Goal: Task Accomplishment & Management: Manage account settings

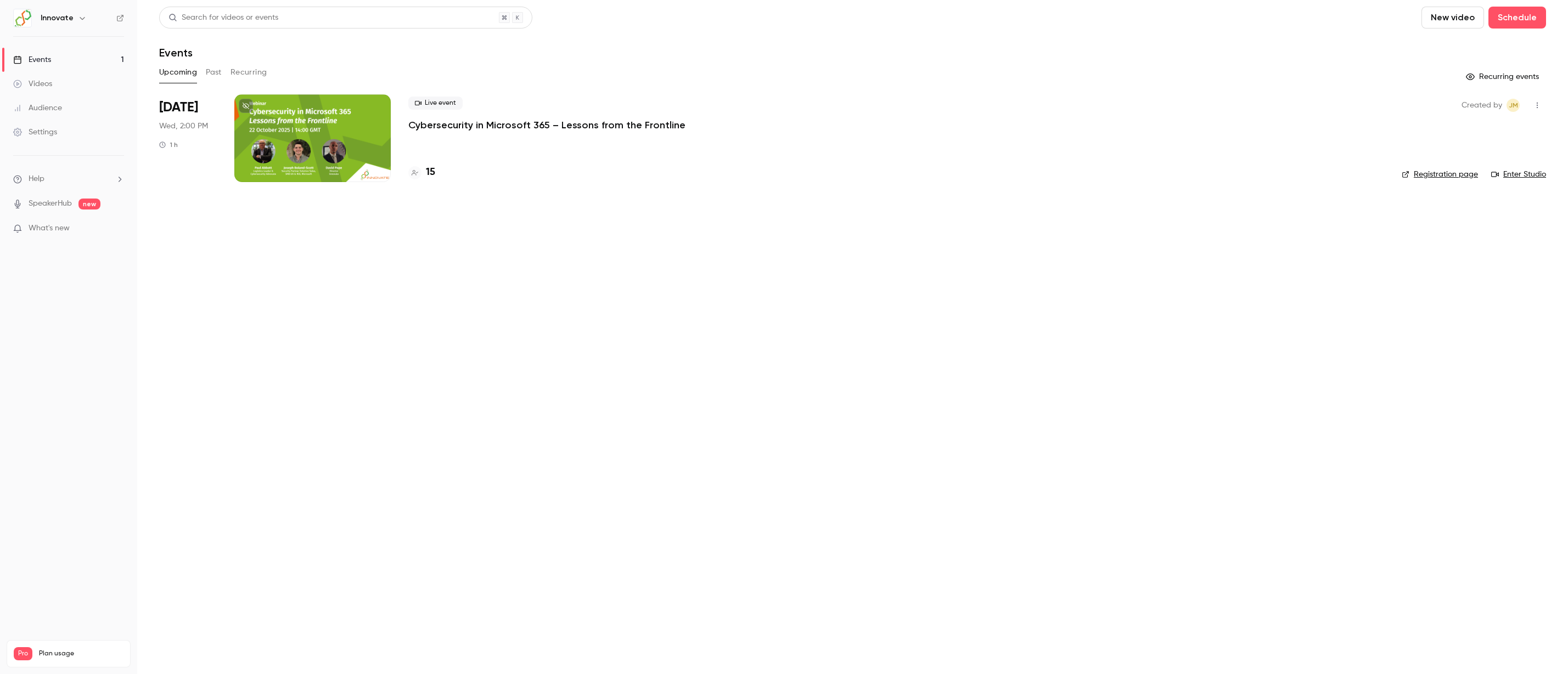
click at [500, 129] on p "Cybersecurity in Microsoft 365 – Lessons from the Frontline" at bounding box center [547, 125] width 277 height 13
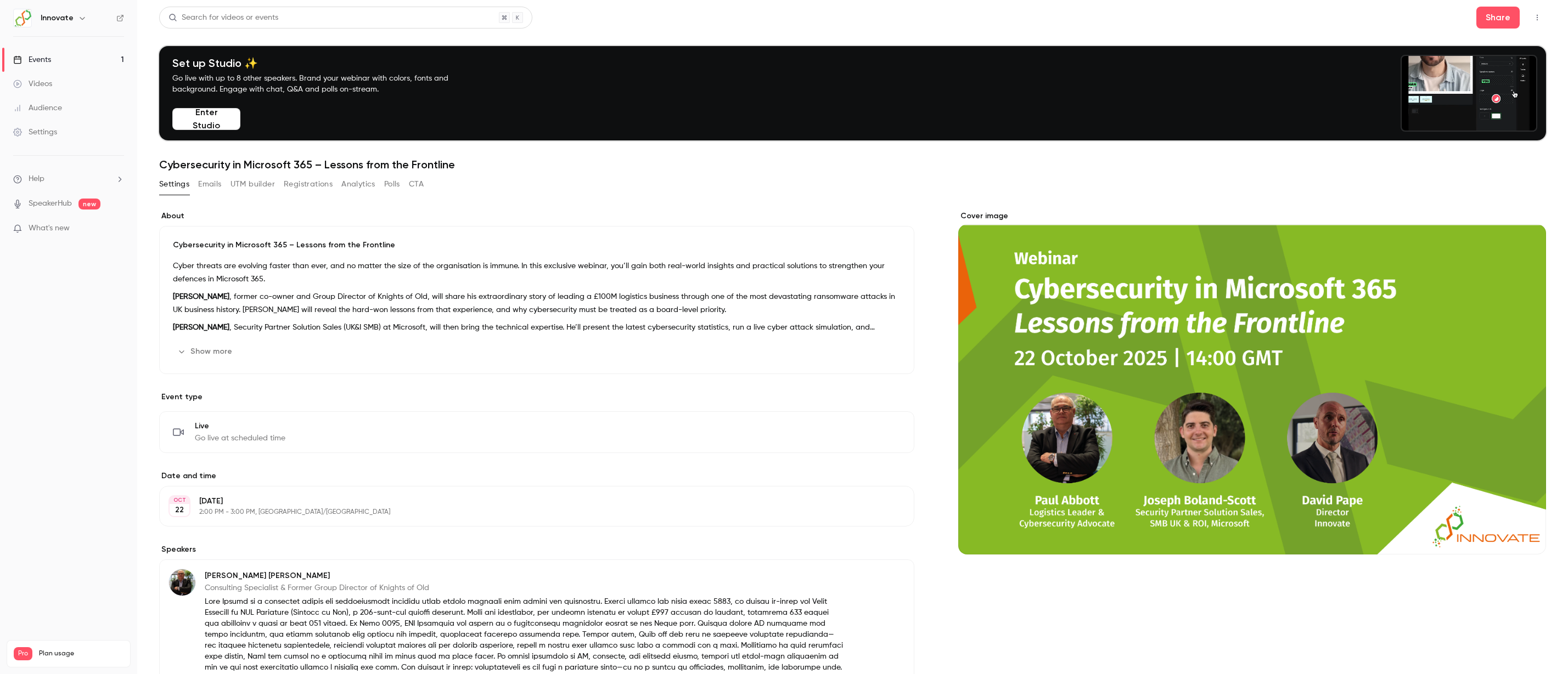
click at [317, 181] on button "Registrations" at bounding box center [308, 184] width 49 height 18
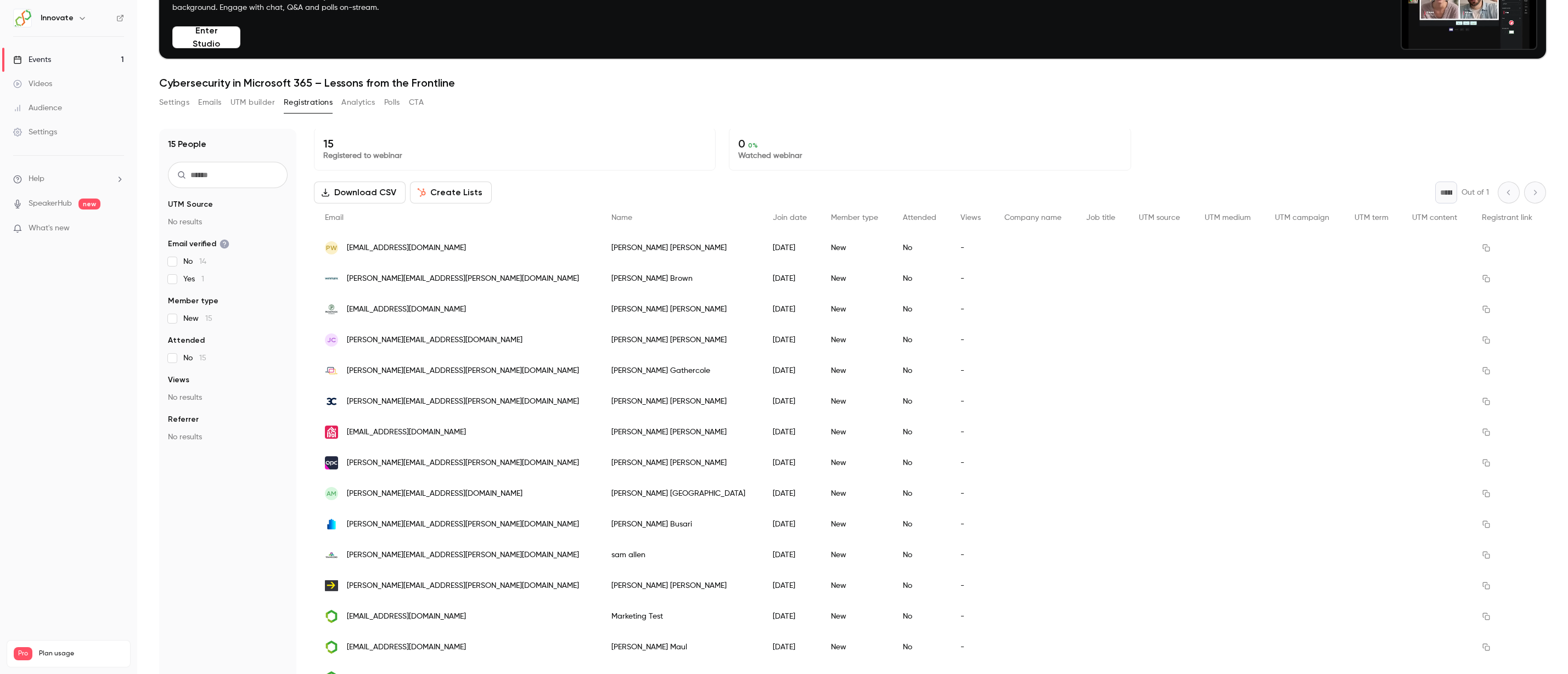
scroll to position [108, 0]
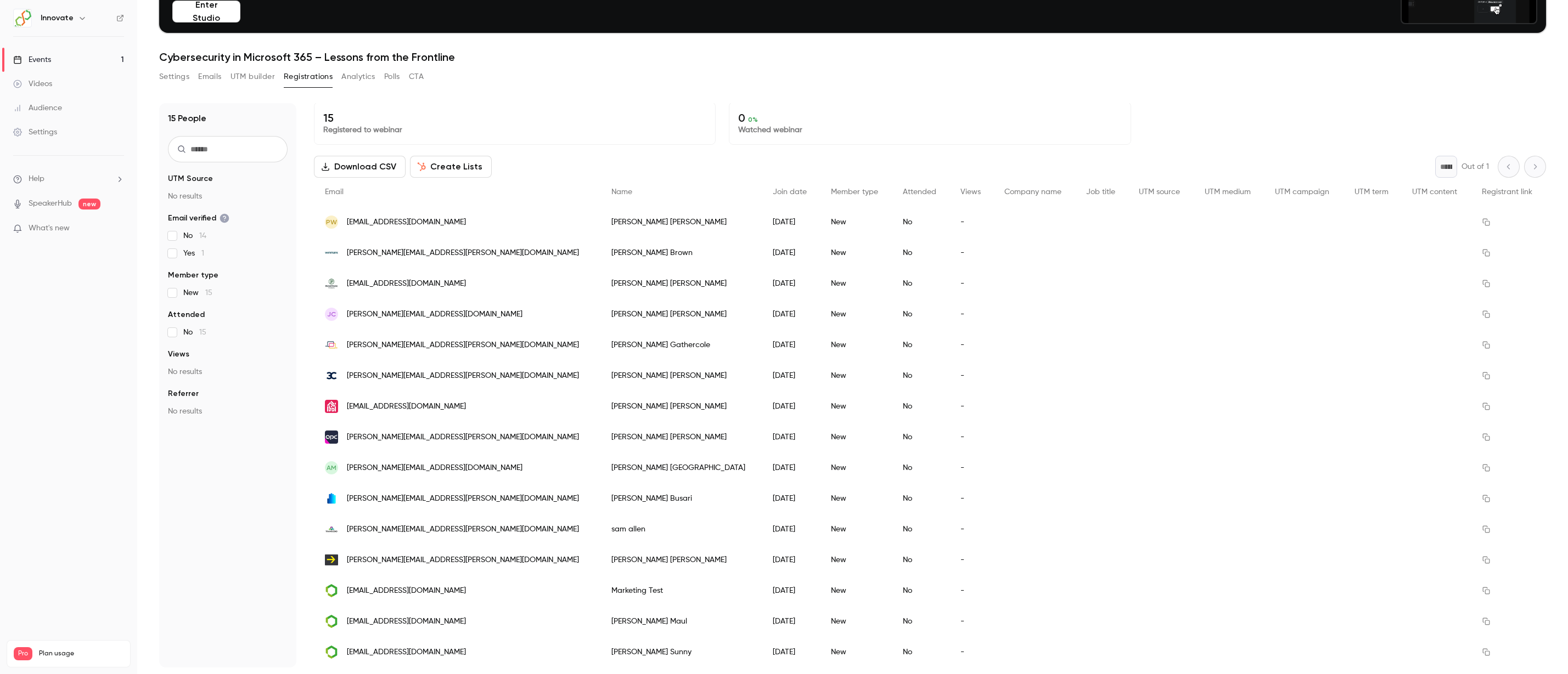
click at [892, 560] on div "No" at bounding box center [920, 560] width 58 height 30
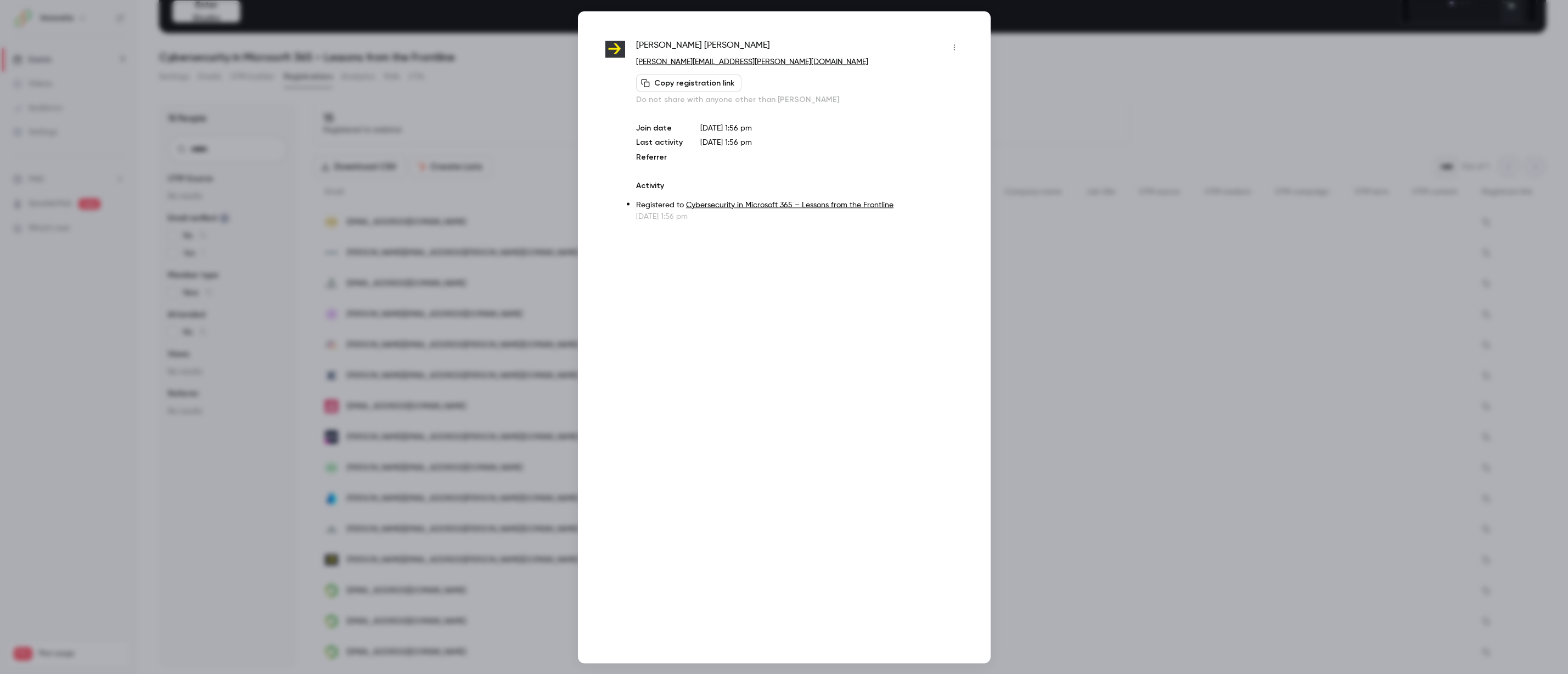
click at [1197, 561] on div at bounding box center [784, 337] width 1568 height 674
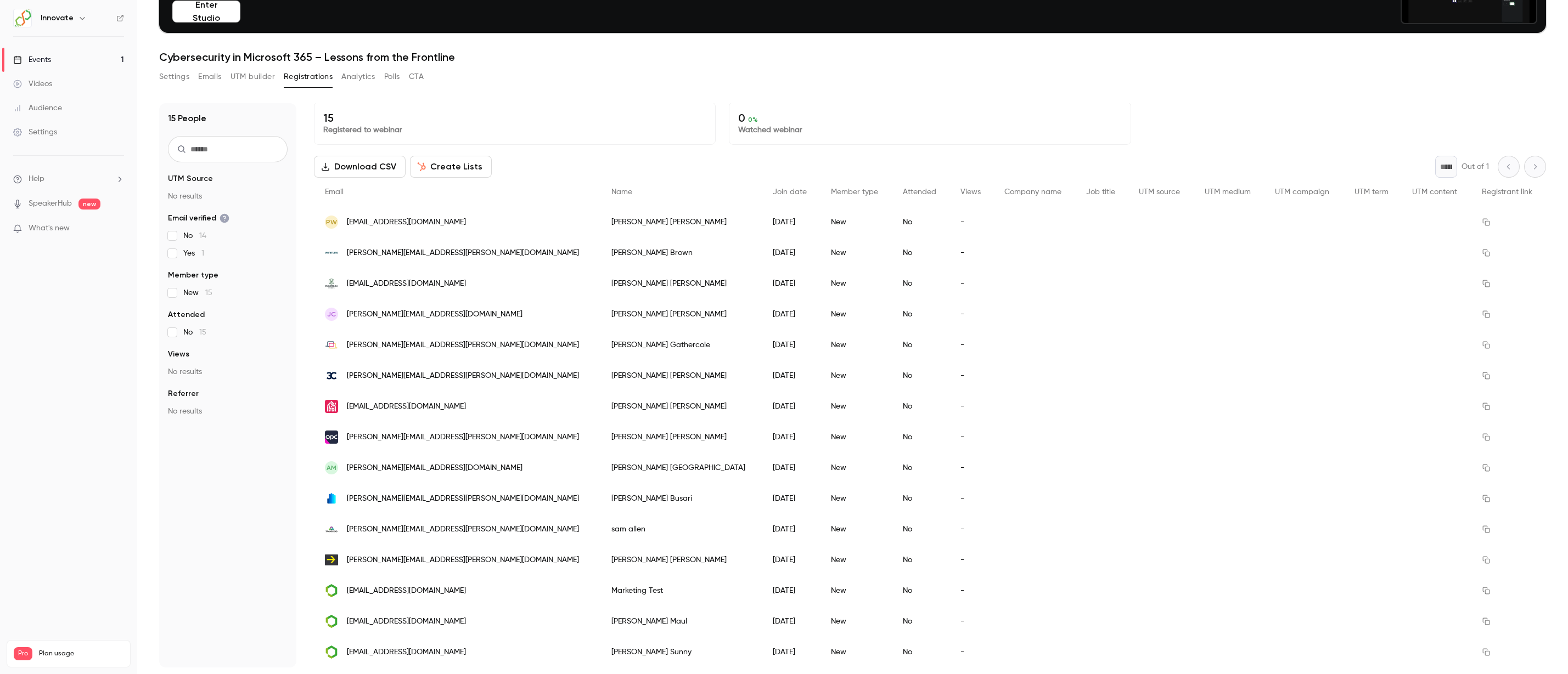
click at [376, 560] on span "[PERSON_NAME][EMAIL_ADDRESS][PERSON_NAME][DOMAIN_NAME]" at bounding box center [463, 560] width 232 height 12
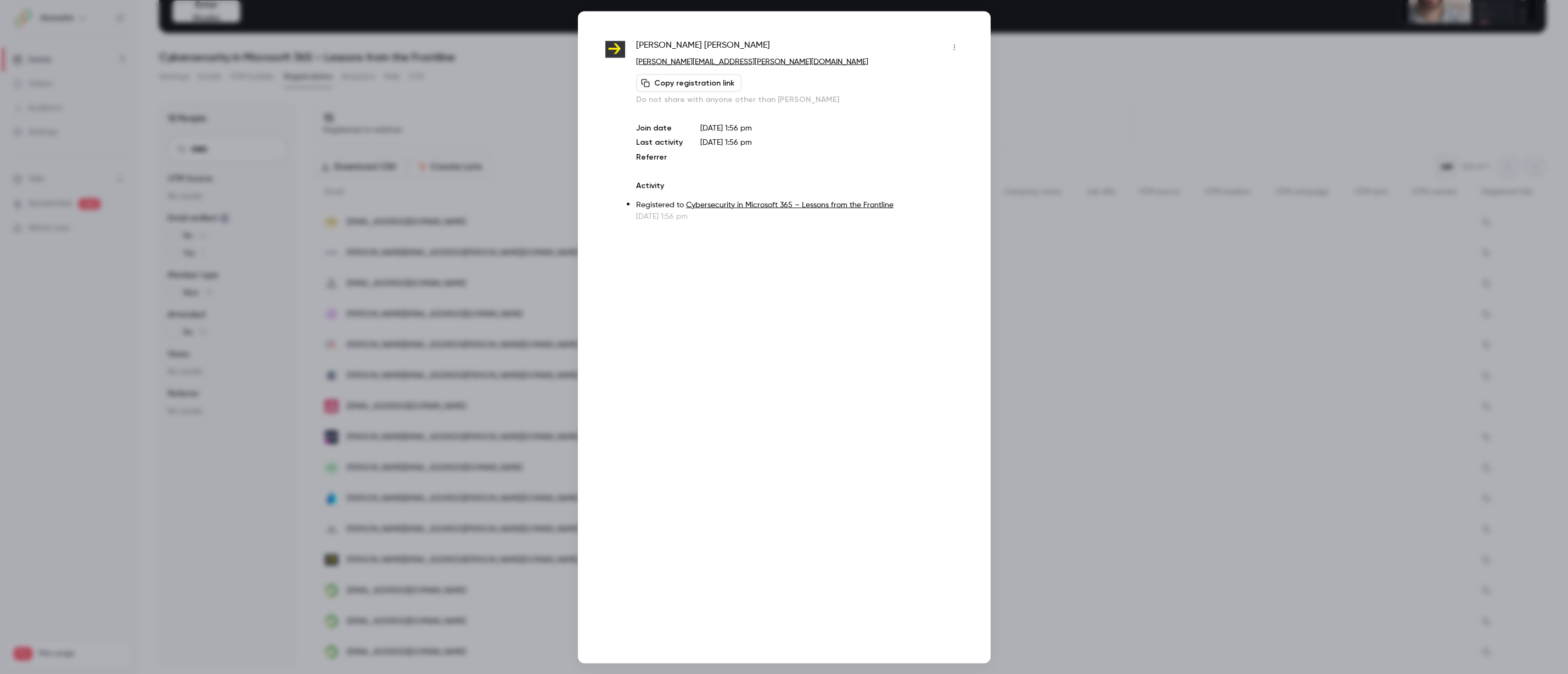
click at [962, 47] on button "button" at bounding box center [954, 47] width 18 height 18
click at [942, 78] on div "Block from all events" at bounding box center [912, 75] width 83 height 11
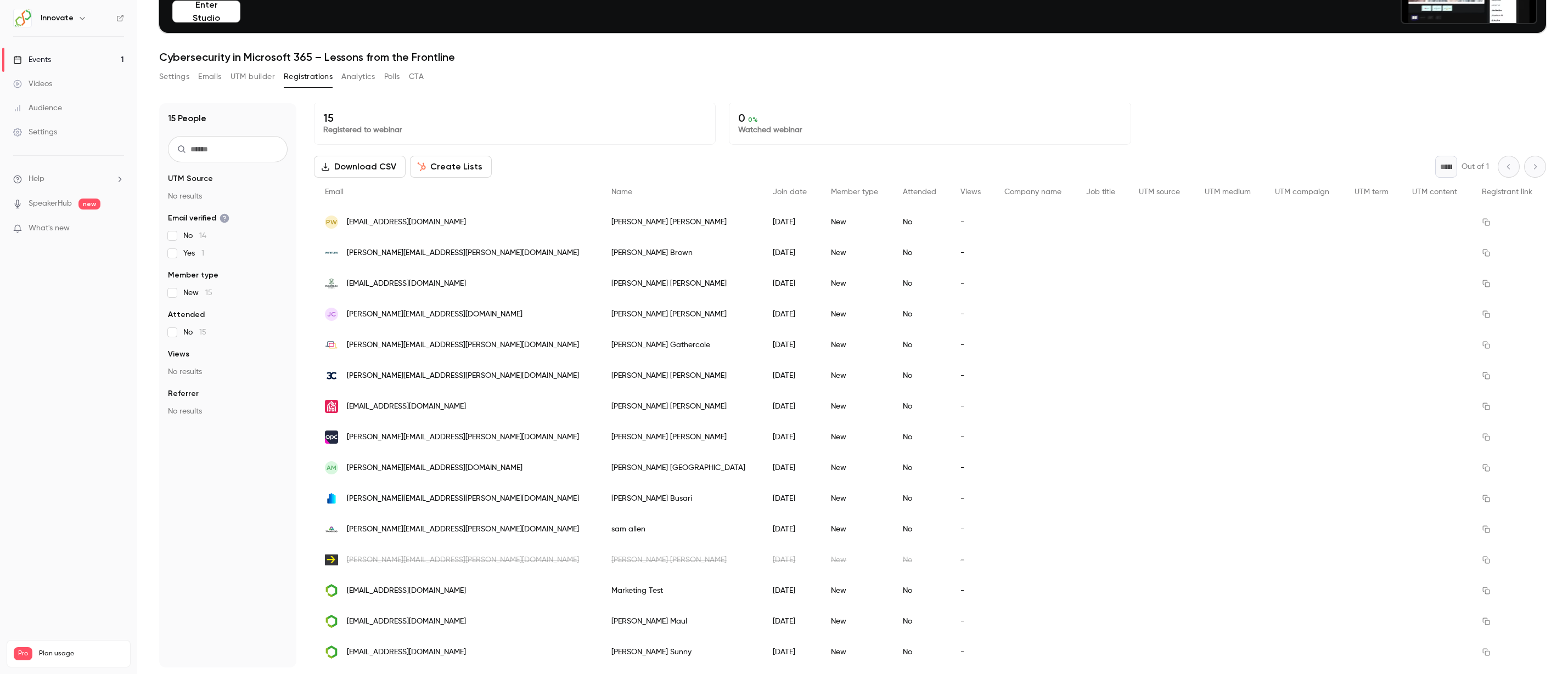
click at [892, 602] on div "No" at bounding box center [920, 591] width 58 height 30
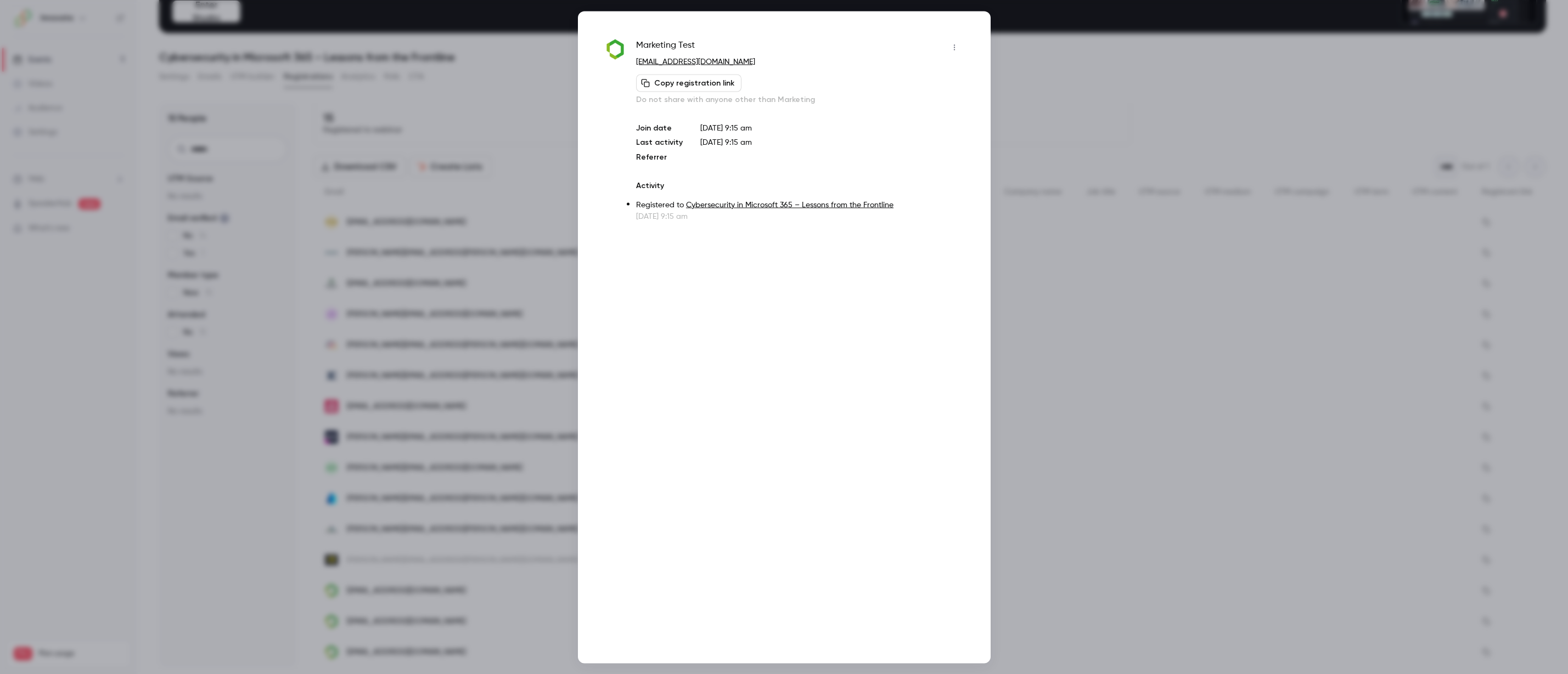
click at [956, 49] on icon "button" at bounding box center [954, 47] width 9 height 8
click at [924, 104] on div "Remove registration" at bounding box center [912, 103] width 83 height 11
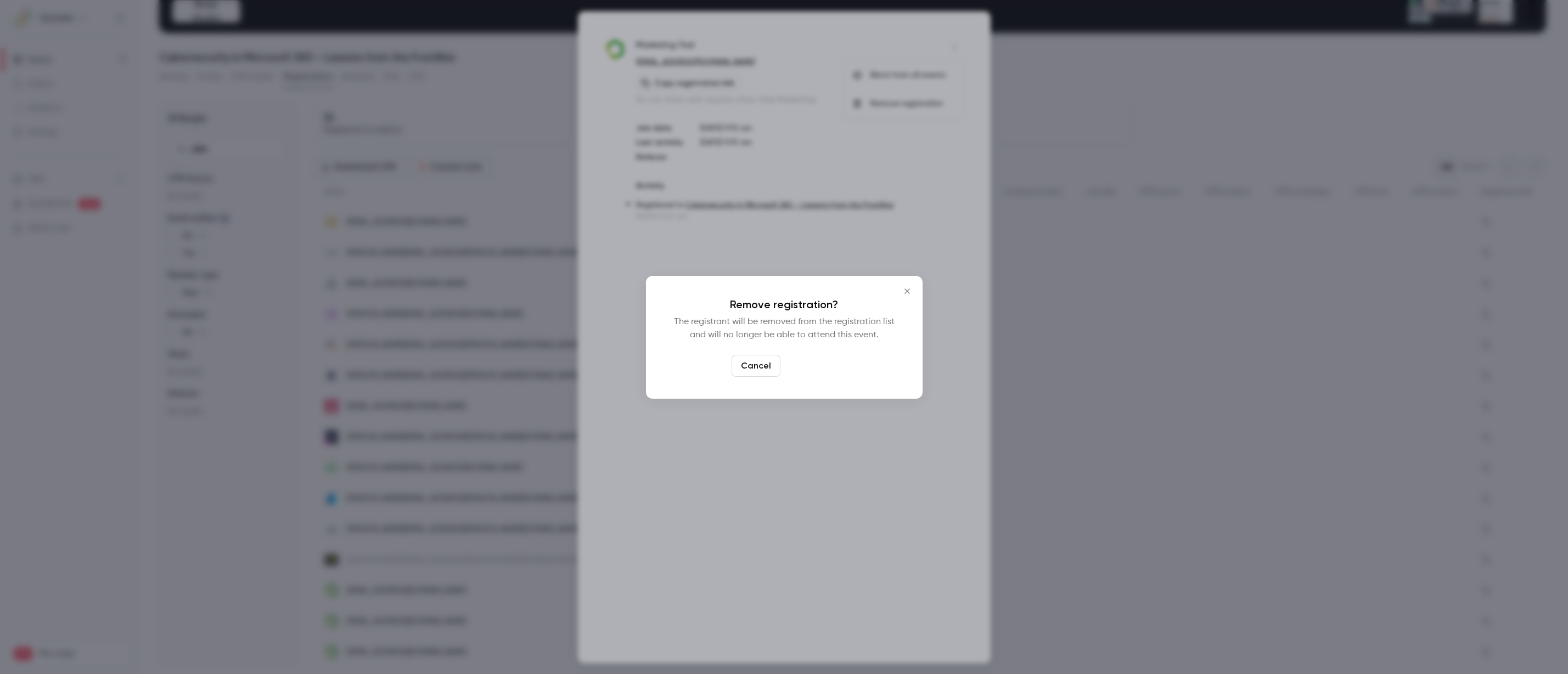
click at [813, 355] on button "Confirm" at bounding box center [810, 366] width 52 height 22
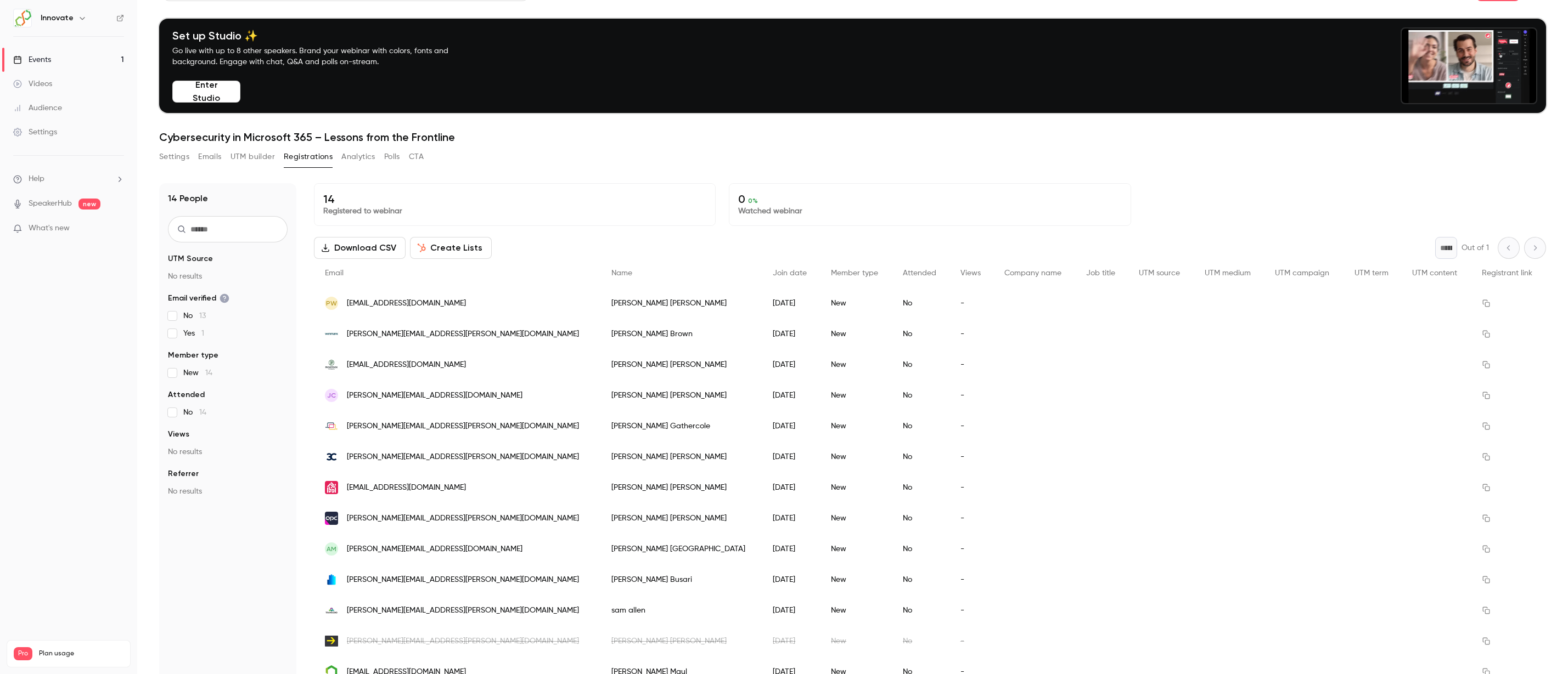
scroll to position [0, 0]
